Goal: Task Accomplishment & Management: Manage account settings

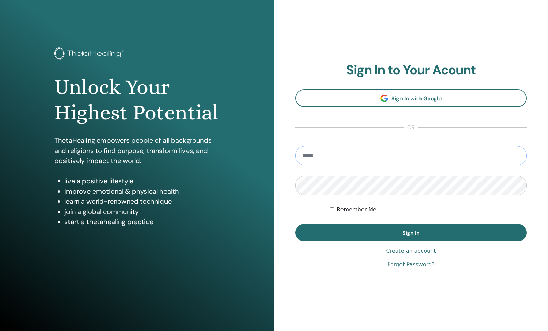
type input "**********"
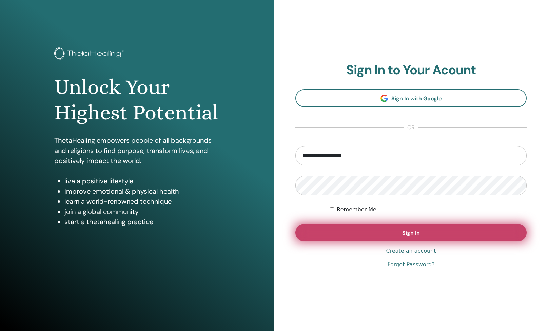
click at [367, 226] on button "Sign In" at bounding box center [410, 233] width 231 height 18
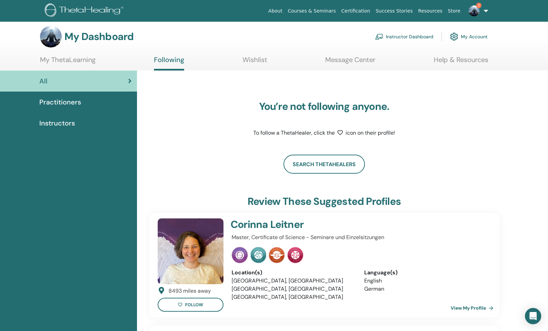
scroll to position [1, 0]
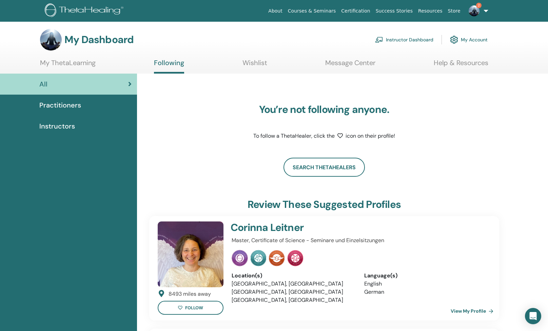
click at [405, 35] on link "Instructor Dashboard" at bounding box center [404, 39] width 58 height 15
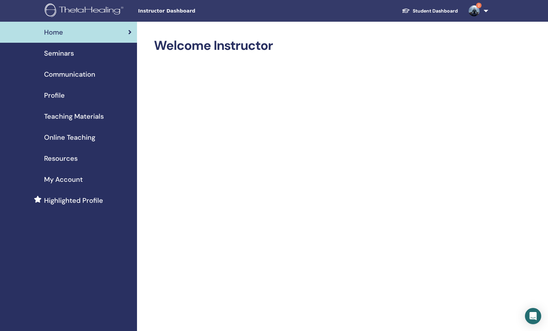
click at [75, 56] on div "Seminars" at bounding box center [68, 53] width 126 height 10
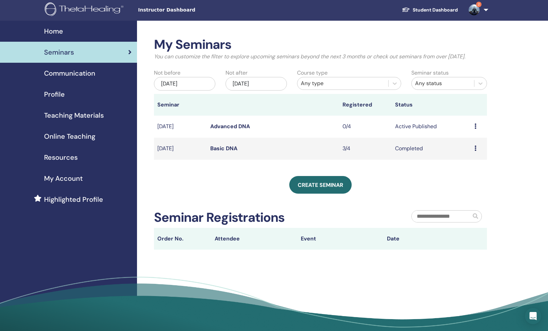
scroll to position [1, 0]
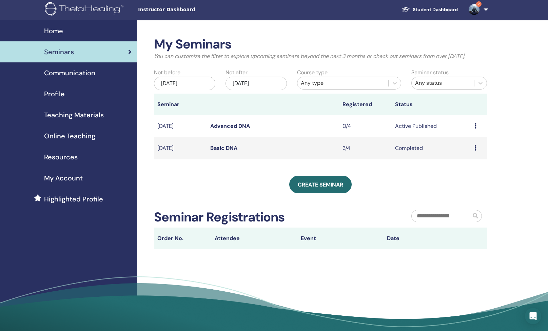
click at [474, 129] on icon at bounding box center [475, 125] width 2 height 5
click at [464, 149] on li "Edit" at bounding box center [465, 149] width 37 height 10
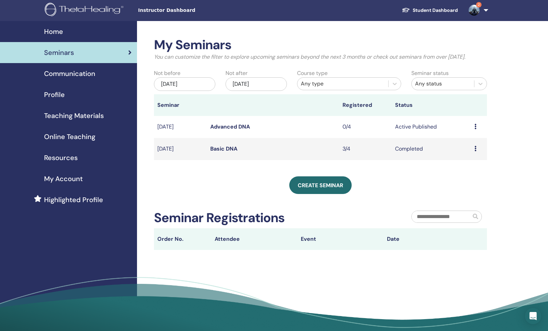
scroll to position [0, 0]
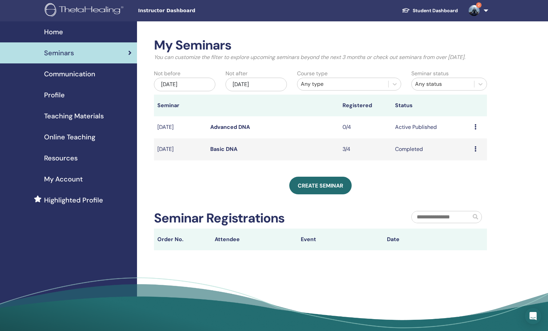
click at [476, 130] on icon at bounding box center [475, 126] width 2 height 5
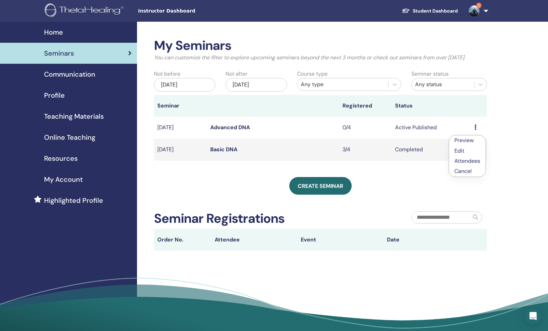
scroll to position [1, 0]
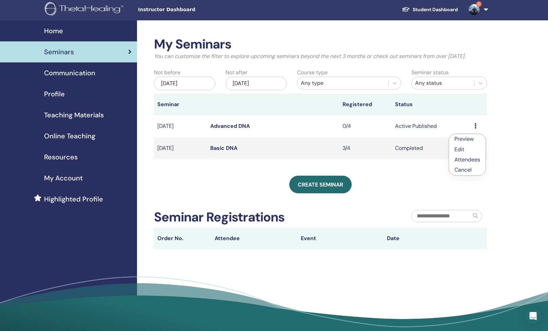
click at [461, 151] on link "Edit" at bounding box center [459, 149] width 10 height 7
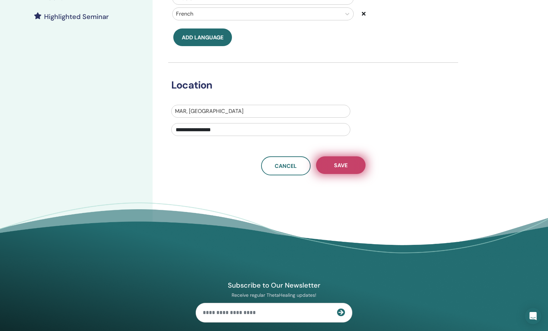
scroll to position [188, 0]
click at [348, 165] on button "Save" at bounding box center [341, 165] width 50 height 18
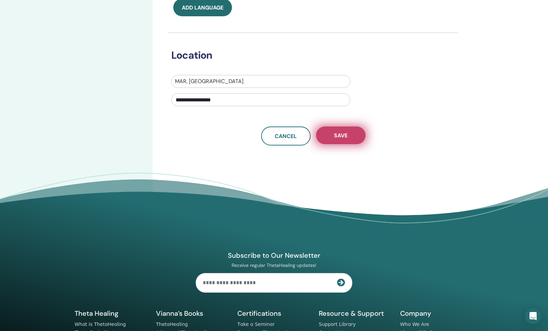
scroll to position [218, 0]
click at [346, 138] on span "Save" at bounding box center [341, 135] width 14 height 7
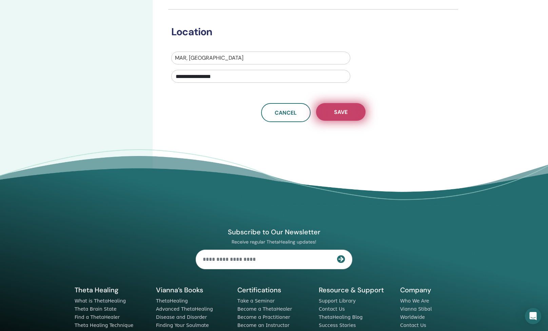
scroll to position [241, 0]
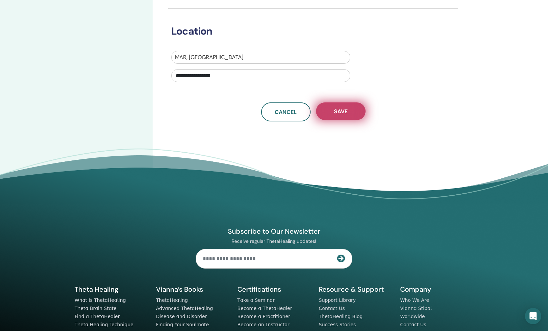
click at [332, 112] on button "Save" at bounding box center [341, 111] width 50 height 18
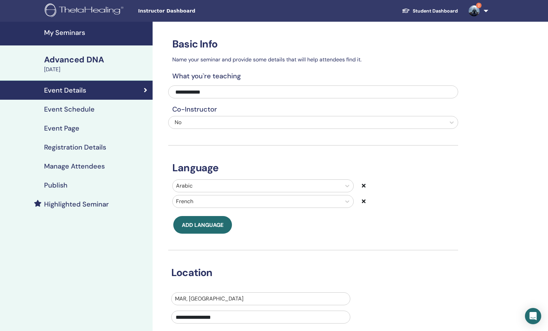
click at [76, 112] on h4 "Event Schedule" at bounding box center [69, 109] width 51 height 8
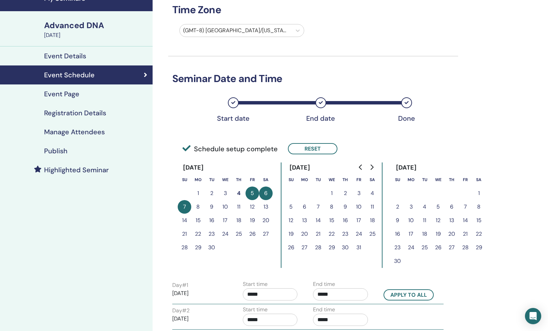
scroll to position [32, 0]
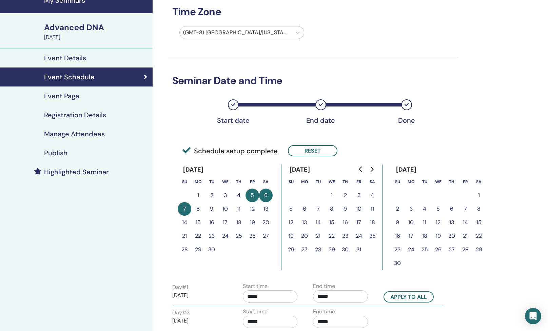
click at [78, 114] on h4 "Registration Details" at bounding box center [75, 115] width 62 height 8
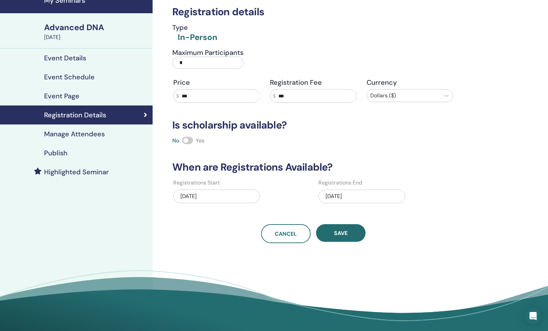
scroll to position [34, 0]
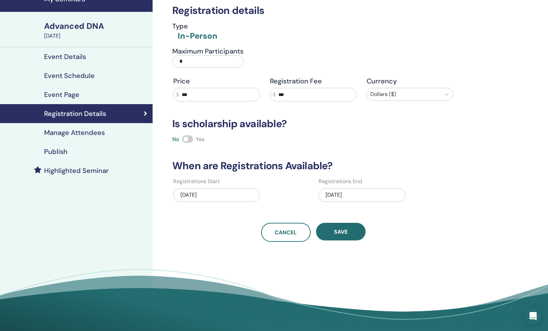
click at [335, 195] on div "[DATE]" at bounding box center [361, 195] width 87 height 14
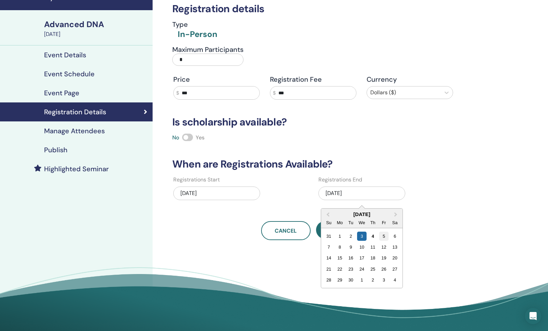
scroll to position [35, 0]
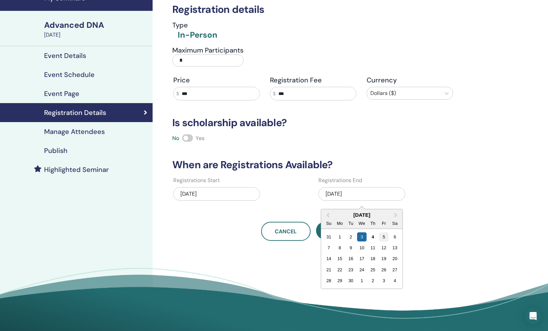
click at [384, 236] on div "5" at bounding box center [383, 236] width 9 height 9
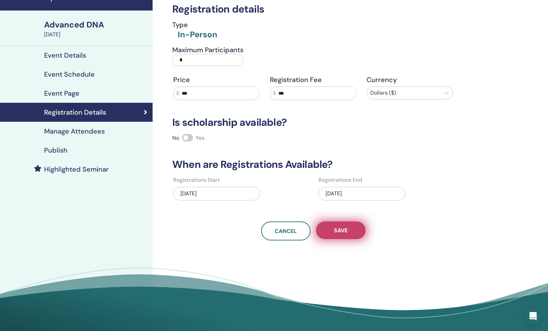
scroll to position [35, 0]
click at [341, 235] on button "Save" at bounding box center [341, 231] width 50 height 18
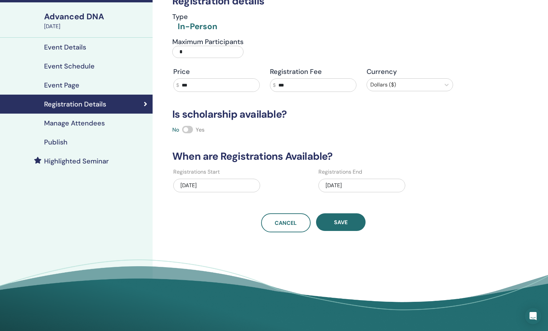
scroll to position [44, 0]
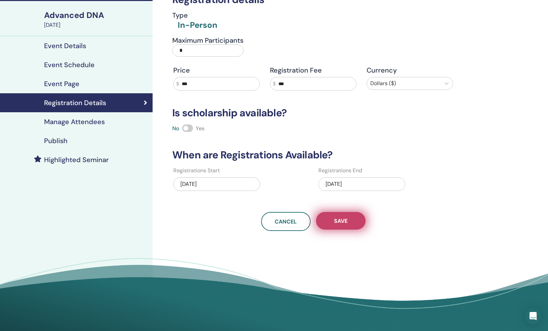
click at [342, 223] on span "Save" at bounding box center [341, 220] width 14 height 7
click at [343, 217] on button "Save" at bounding box center [341, 221] width 50 height 18
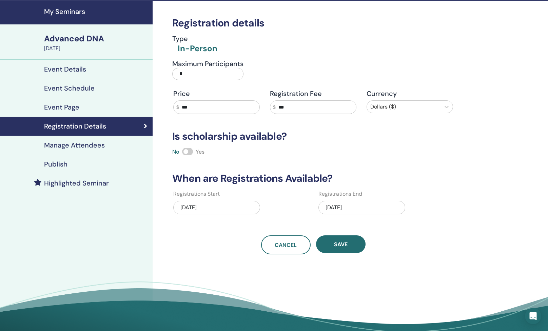
scroll to position [20, 0]
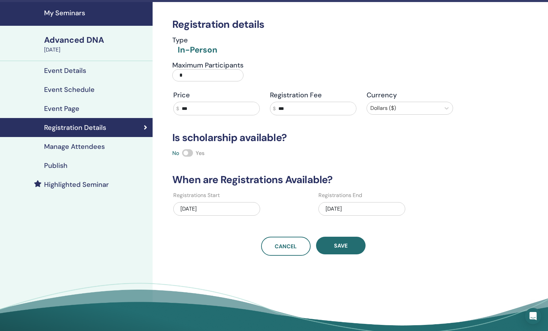
click at [83, 73] on h4 "Event Details" at bounding box center [65, 70] width 42 height 8
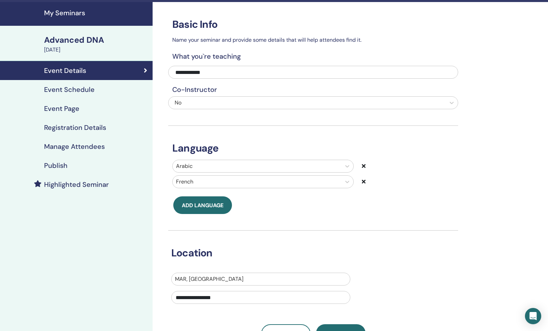
click at [64, 93] on h4 "Event Schedule" at bounding box center [69, 89] width 51 height 8
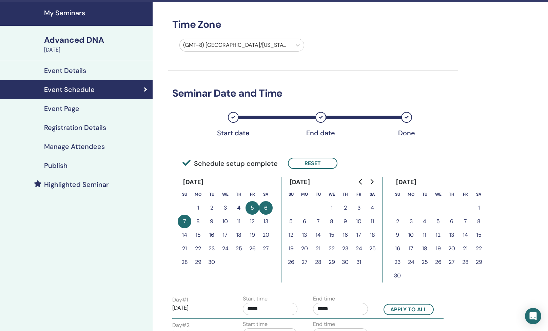
click at [59, 147] on h4 "Manage Attendees" at bounding box center [74, 146] width 61 height 8
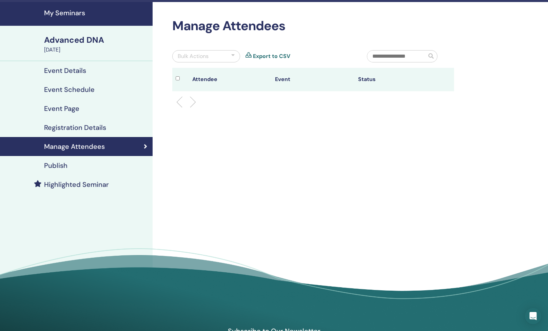
click at [57, 166] on h4 "Publish" at bounding box center [55, 165] width 23 height 8
